Goal: Transaction & Acquisition: Obtain resource

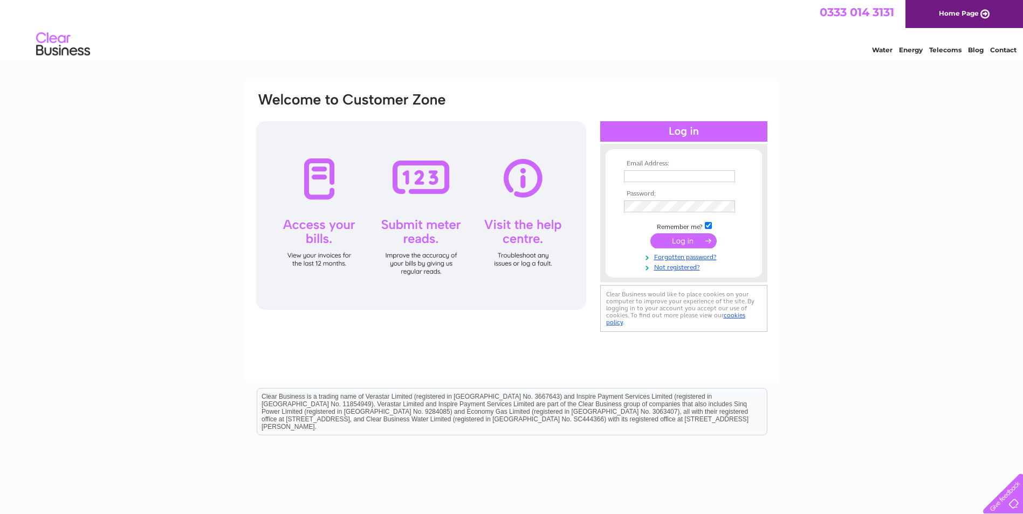
type input "kirsty.dickson5@nhslothian.scot.nhs.uk"
click at [701, 239] on input "submit" at bounding box center [683, 240] width 66 height 15
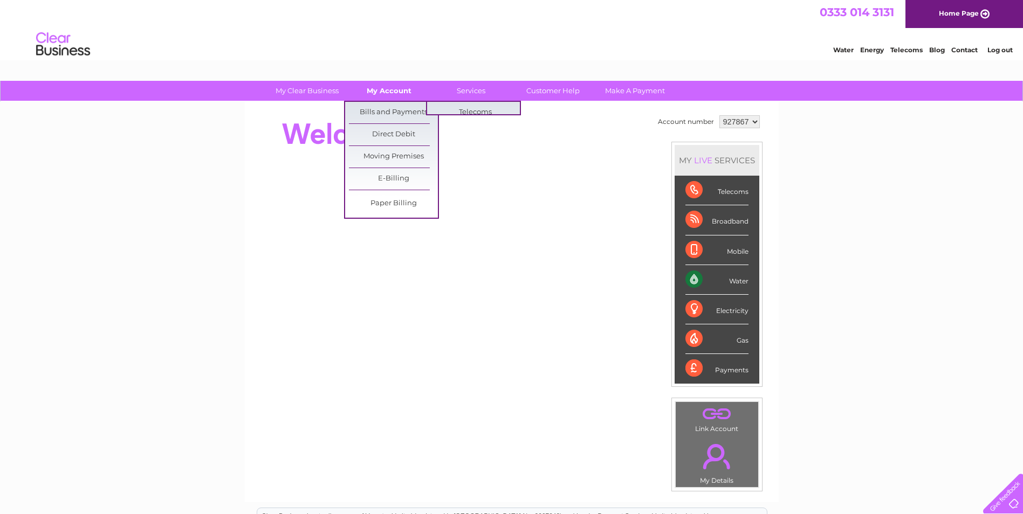
click at [400, 90] on link "My Account" at bounding box center [389, 91] width 89 height 20
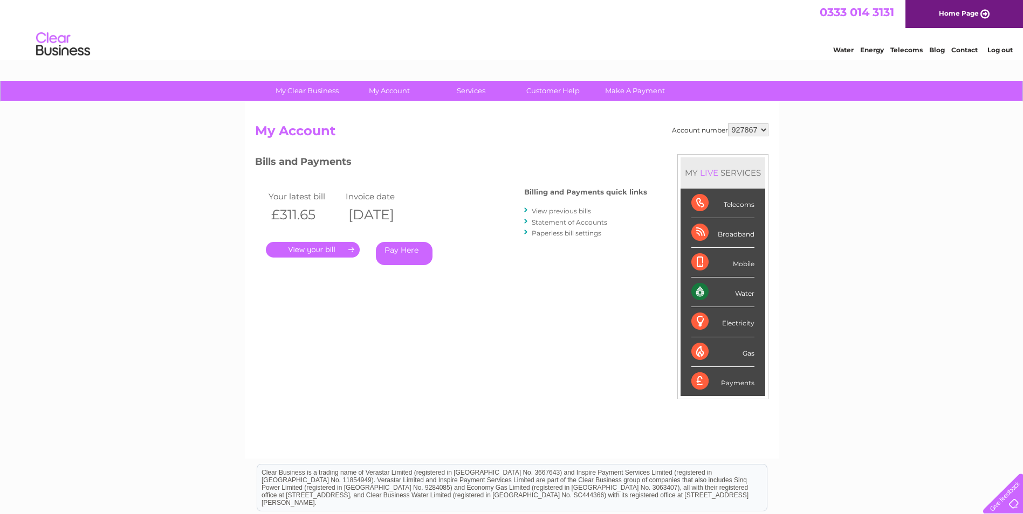
click at [318, 255] on link "." at bounding box center [313, 250] width 94 height 16
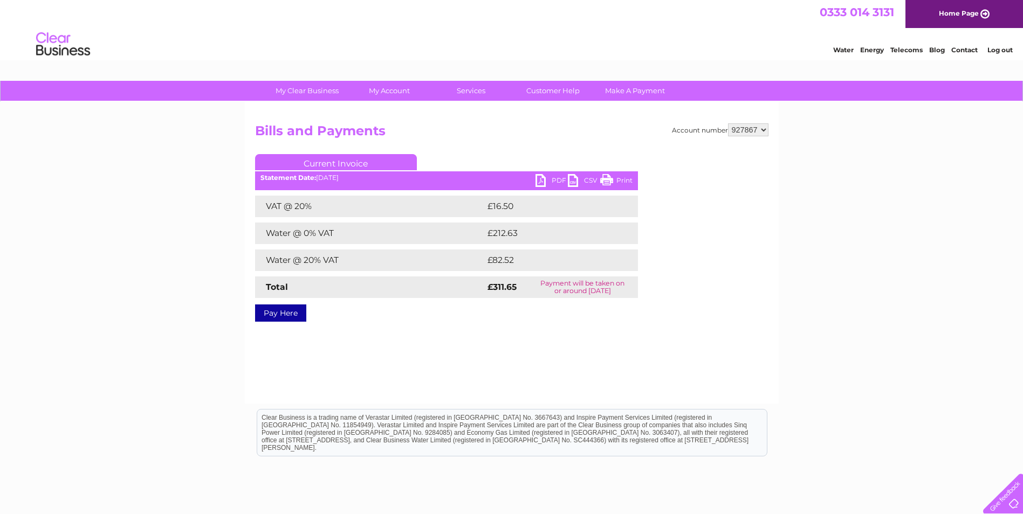
click at [558, 179] on link "PDF" at bounding box center [551, 182] width 32 height 16
